Goal: Check status

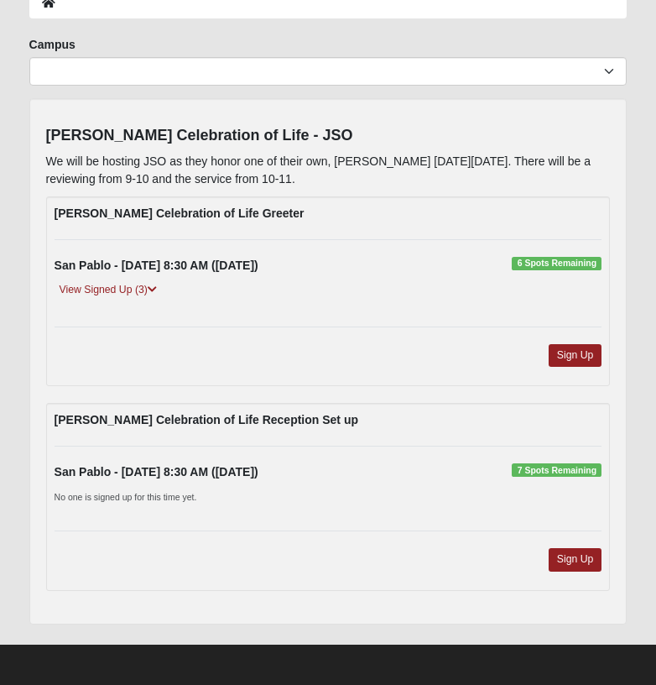
scroll to position [102, 0]
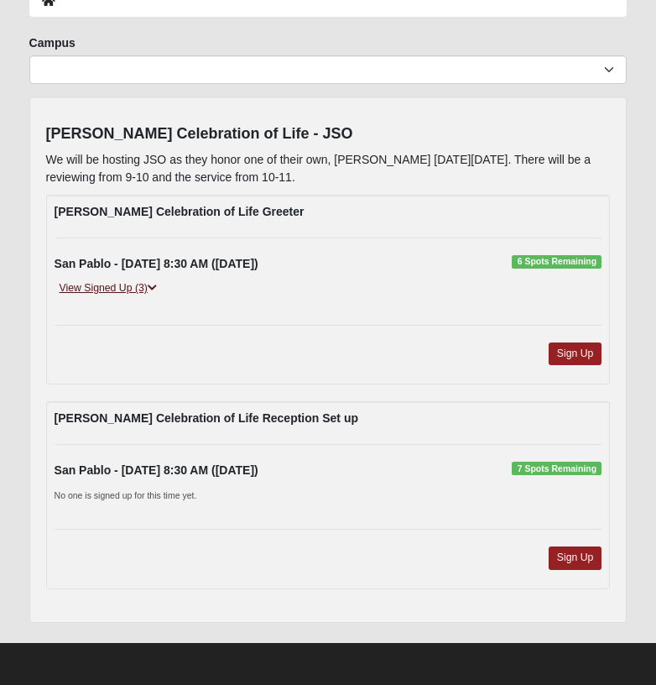
click at [133, 284] on link "View Signed Up (3)" at bounding box center [108, 288] width 107 height 18
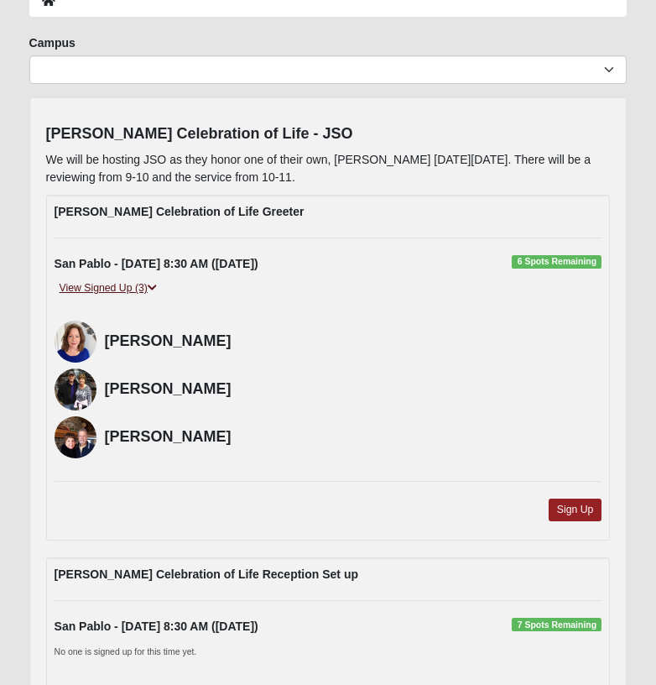
click at [133, 284] on link "View Signed Up (3)" at bounding box center [108, 288] width 107 height 18
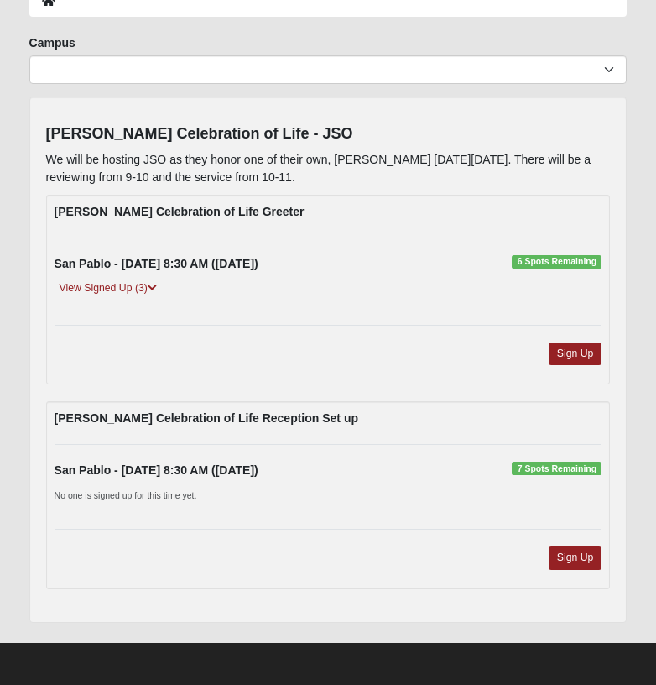
click at [89, 175] on p "We will be hosting JSO as they honor one of their own, [PERSON_NAME] [DATE][DAT…" at bounding box center [328, 168] width 565 height 35
click at [340, 176] on p "We will be hosting JSO as they honor one of their own, [PERSON_NAME] [DATE][DAT…" at bounding box center [328, 168] width 565 height 35
click at [139, 279] on link "View Signed Up (3)" at bounding box center [108, 288] width 107 height 18
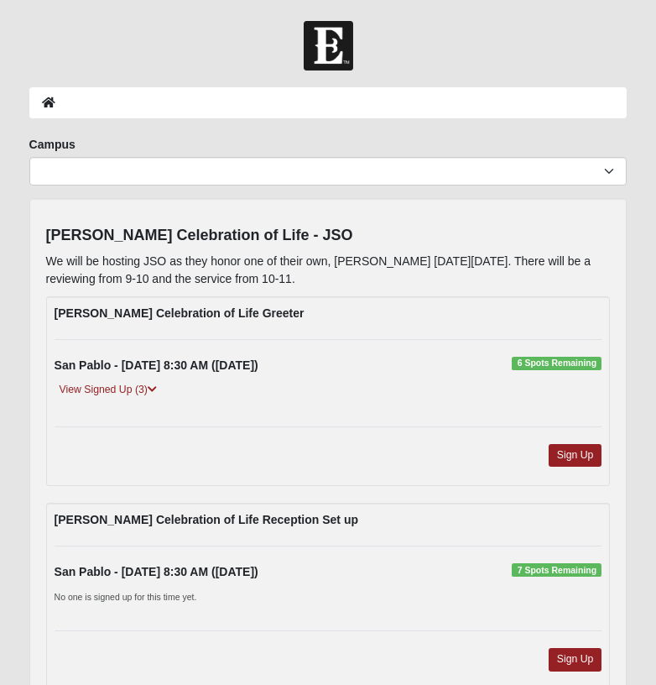
scroll to position [102, 0]
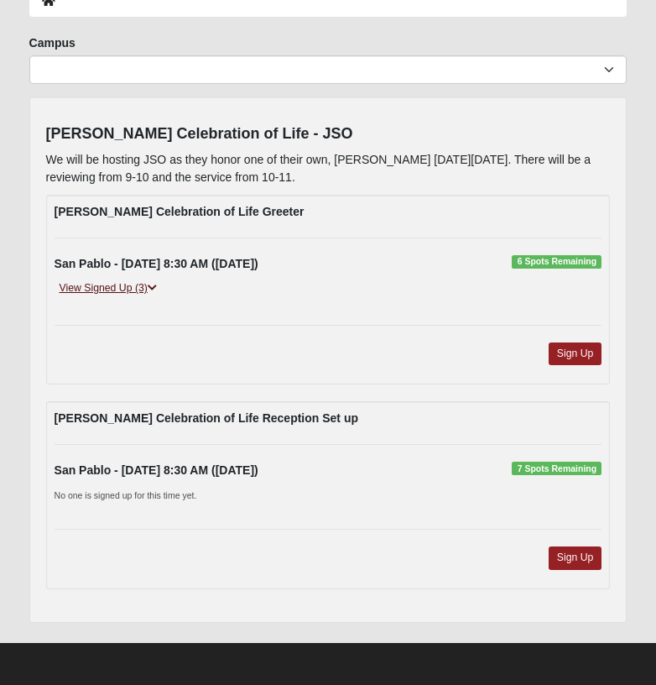
click at [142, 288] on link "View Signed Up (3)" at bounding box center [108, 288] width 107 height 18
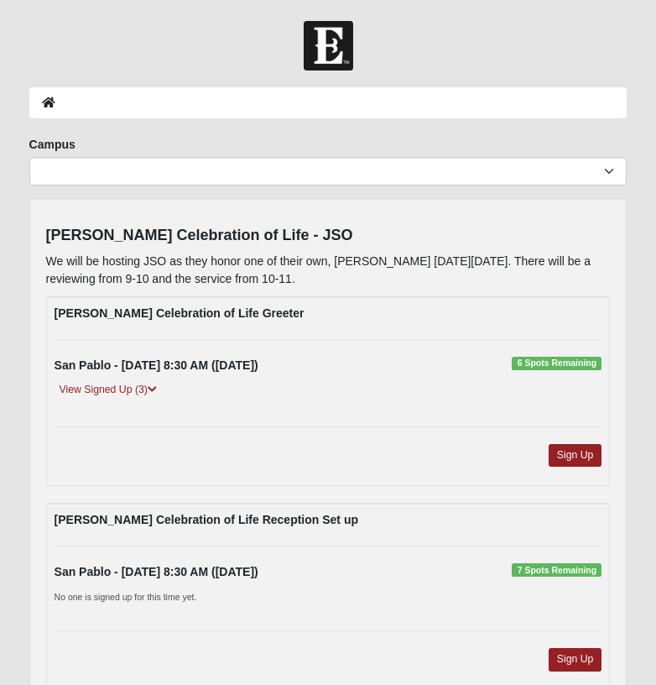
scroll to position [102, 0]
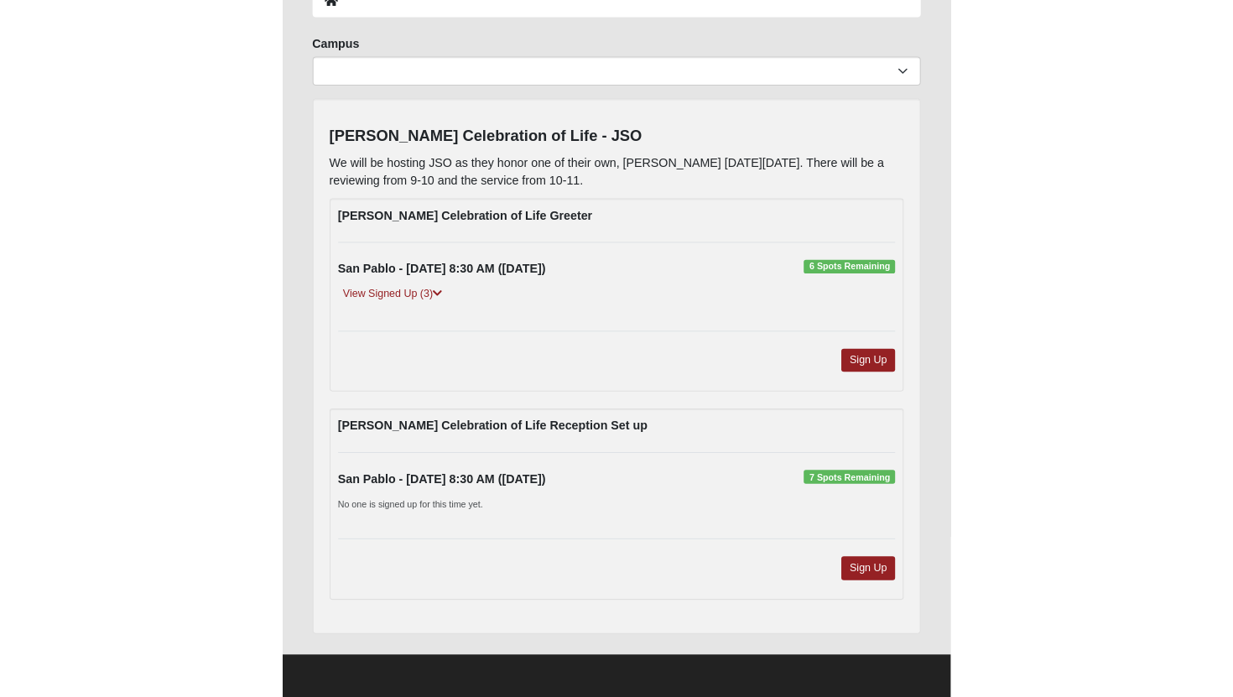
scroll to position [33, 0]
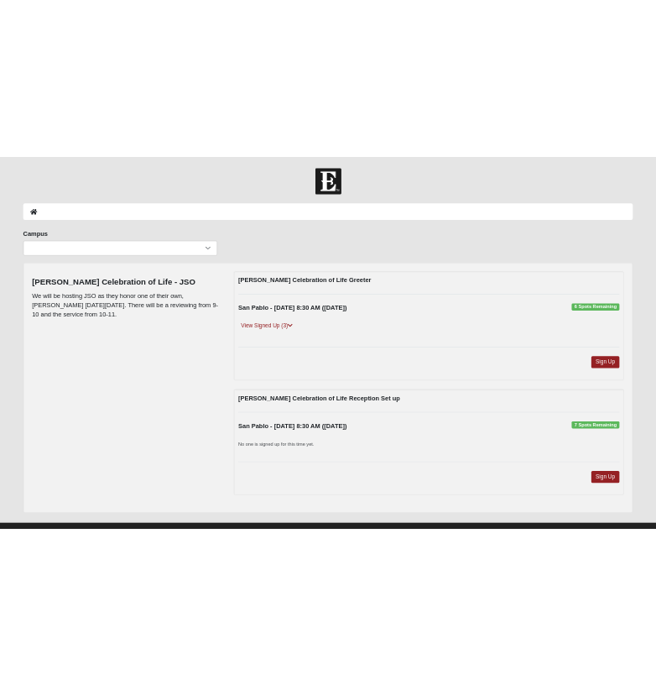
scroll to position [33, 0]
